Goal: Find specific page/section: Find specific page/section

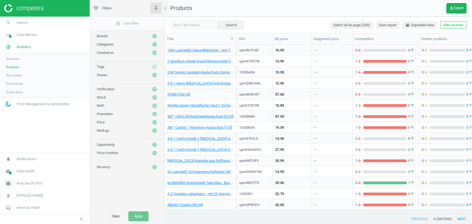
scroll to position [160, 303]
click at [36, 184] on span "Redcare DE POC" at bounding box center [30, 183] width 26 height 5
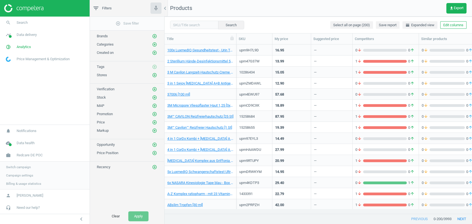
click at [11, 166] on span "Switch campaign" at bounding box center [18, 167] width 25 height 4
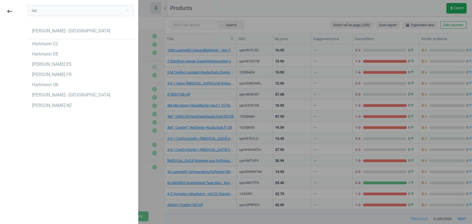
type input "har"
click at [61, 164] on div "har close [PERSON_NAME] - [GEOGRAPHIC_DATA] [PERSON_NAME] CZ [PERSON_NAME] ES […" at bounding box center [81, 113] width 114 height 224
click at [71, 32] on div "[PERSON_NAME] - [GEOGRAPHIC_DATA]" at bounding box center [71, 31] width 78 height 6
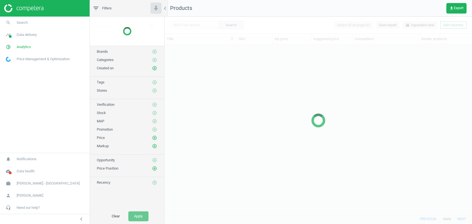
scroll to position [160, 303]
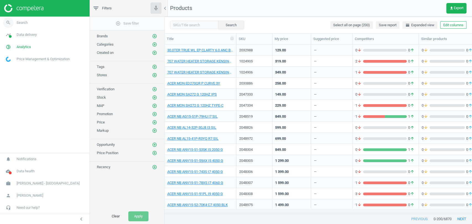
click at [23, 21] on span "Search" at bounding box center [22, 22] width 11 height 5
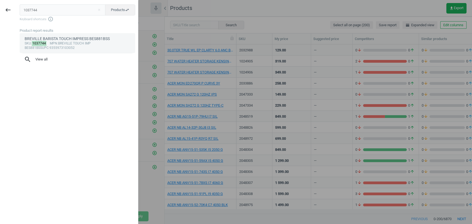
type input "1037744"
click at [64, 39] on div "BREVILLE BARISTA TOUCH IMPRESS BES881BSS" at bounding box center [78, 38] width 106 height 5
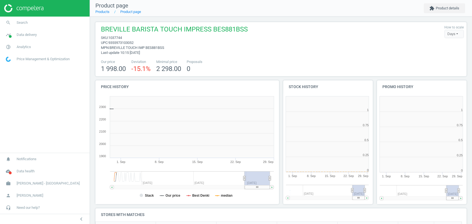
scroll to position [120, 98]
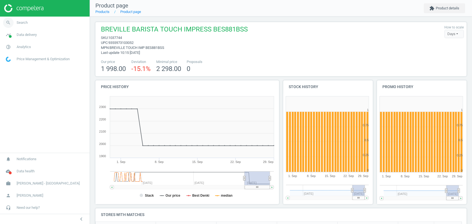
click at [51, 22] on link "search Search" at bounding box center [45, 23] width 90 height 12
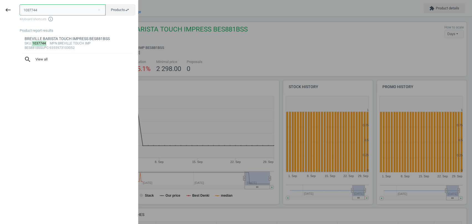
drag, startPoint x: 40, startPoint y: 11, endPoint x: 0, endPoint y: 7, distance: 40.3
click at [0, 7] on div "keyboard_backspace 1037744 close Products swap_horiz Keyboard shortcuts info_ou…" at bounding box center [69, 113] width 138 height 224
paste input "8267"
type input "1038267"
click at [260, 13] on div at bounding box center [236, 112] width 472 height 224
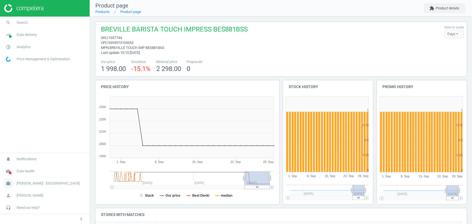
click at [48, 184] on span "[PERSON_NAME] - [GEOGRAPHIC_DATA]" at bounding box center [48, 183] width 63 height 5
click at [20, 177] on span "Campaign settings" at bounding box center [19, 176] width 27 height 4
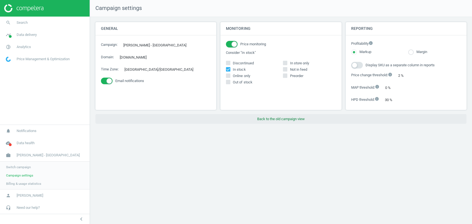
click at [273, 121] on button "Back to the old campaign view" at bounding box center [280, 119] width 371 height 10
